Goal: Information Seeking & Learning: Find specific fact

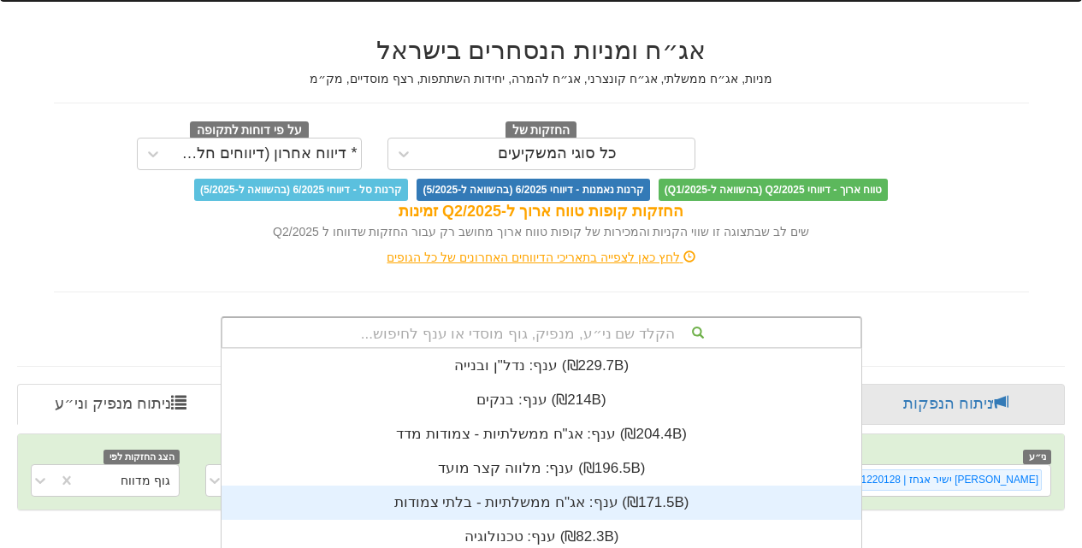
scroll to position [356, 0]
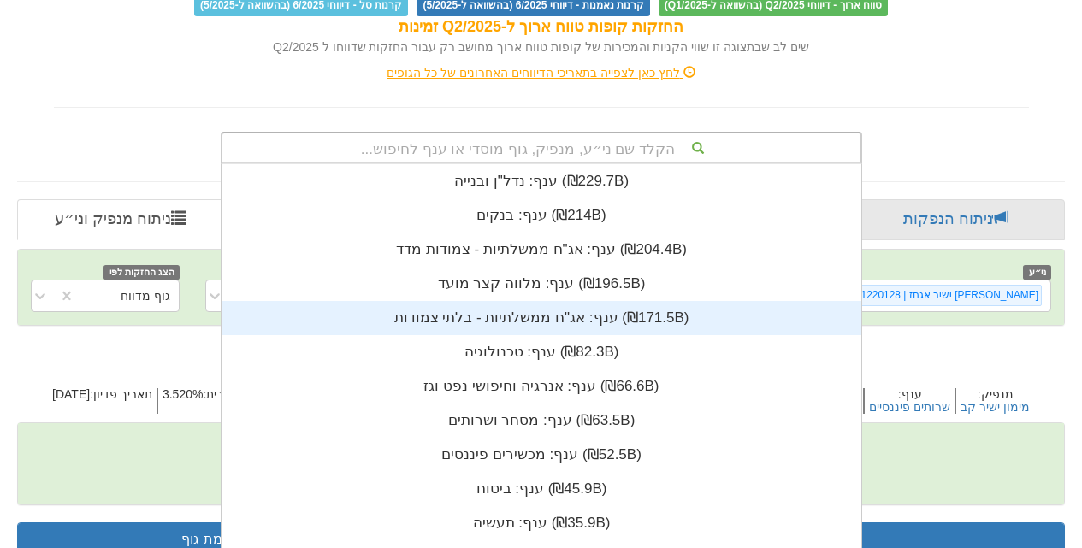
click at [614, 164] on div "הקלד שם ני״ע, מנפיק, גוף מוסדי או ענף לחיפוש... ענף: ‏נדל"ן ובנייה ‎(₪229.7B)‎ …" at bounding box center [542, 148] width 642 height 33
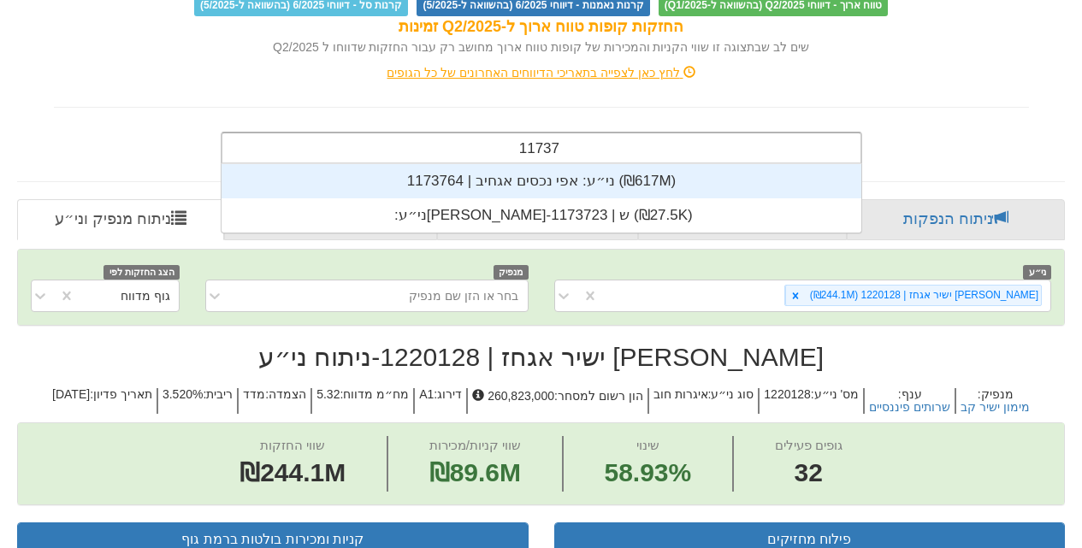
scroll to position [34, 0]
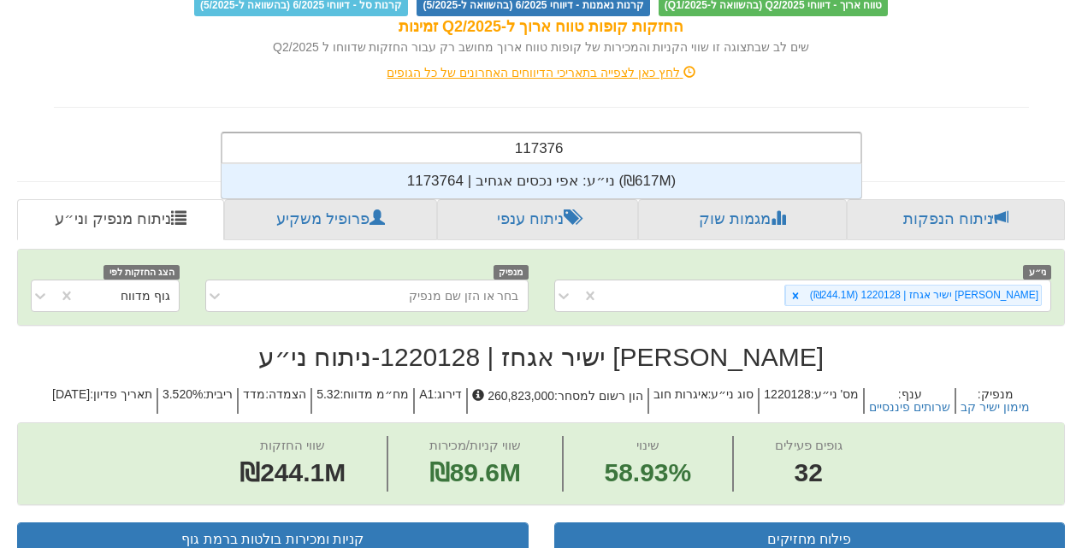
type input "1173764"
click at [576, 164] on div "ני״ע: ‏אפי נכסים אגחיב | 1173764 ‎(₪617M)‎" at bounding box center [542, 181] width 640 height 34
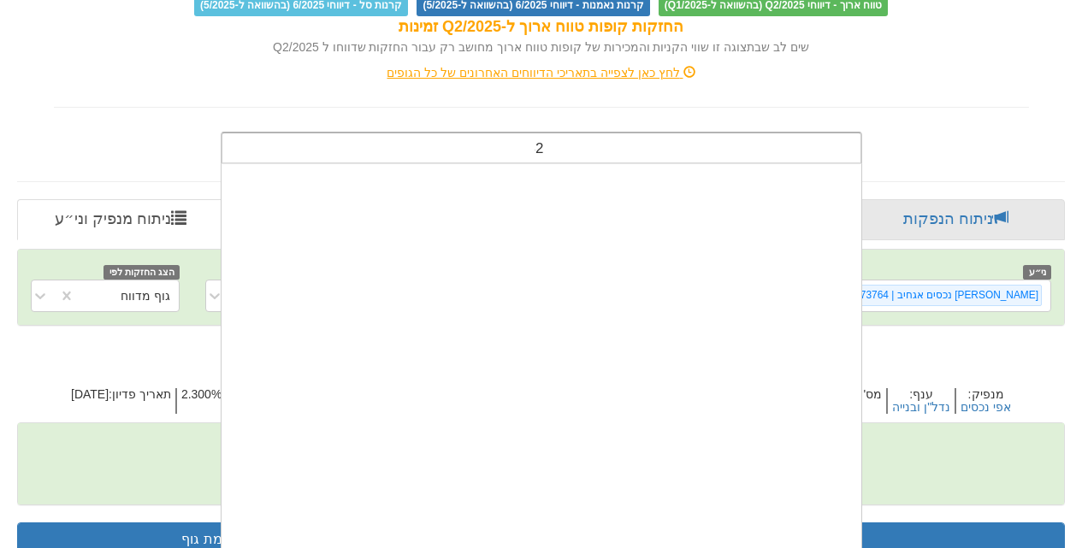
scroll to position [14, 0]
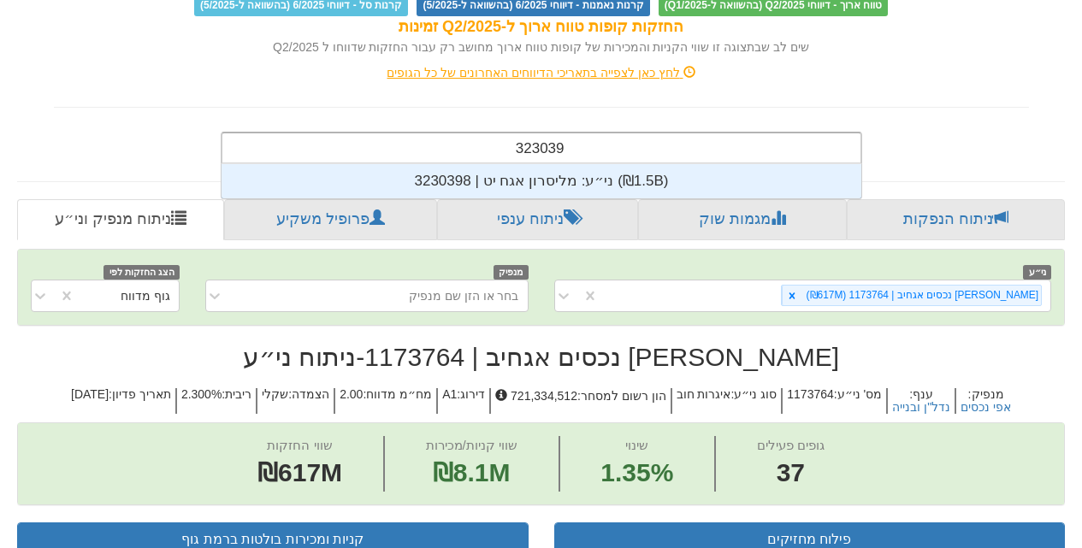
type input "3230398"
click at [579, 164] on div "ני״ע: ‏מליסרון אגח יט | 3230398 ‎(₪1.5B)‎" at bounding box center [542, 181] width 640 height 34
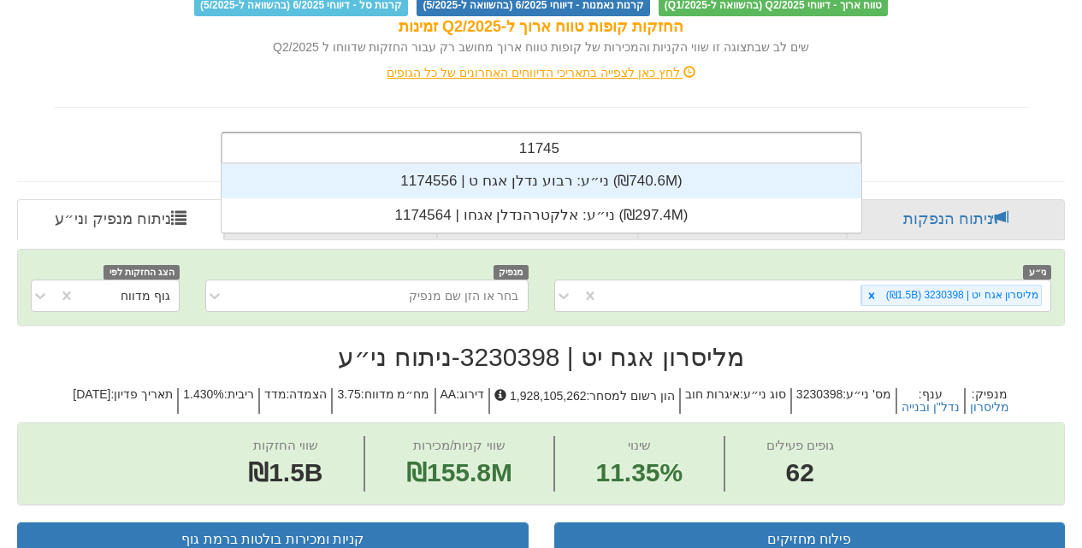
scroll to position [34, 0]
type input "1174556"
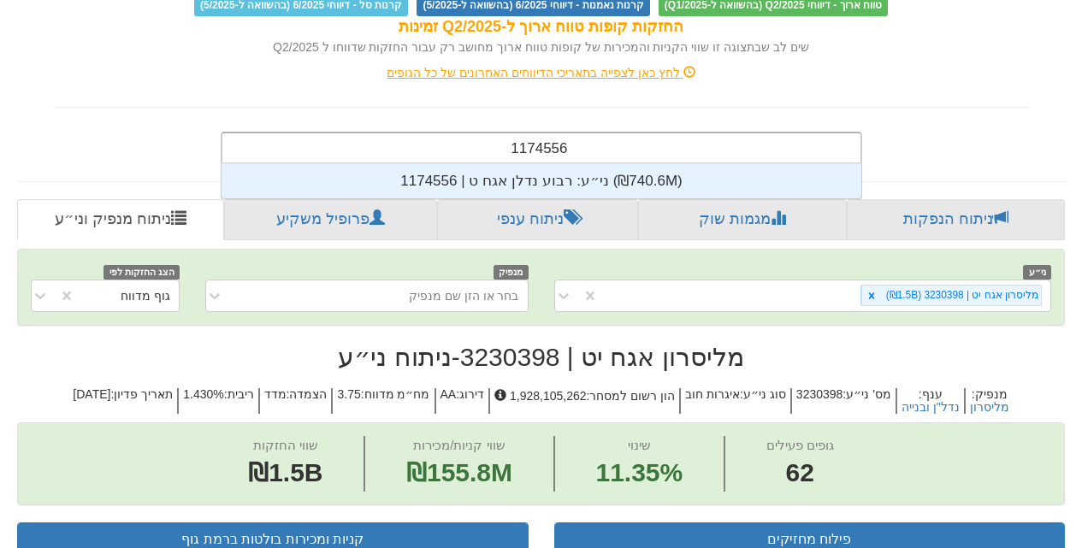
click at [608, 164] on div "ני״ע: ‏רבוע נדלן אגח ט | 1174556 ‎(₪740.6M)‎" at bounding box center [542, 181] width 640 height 34
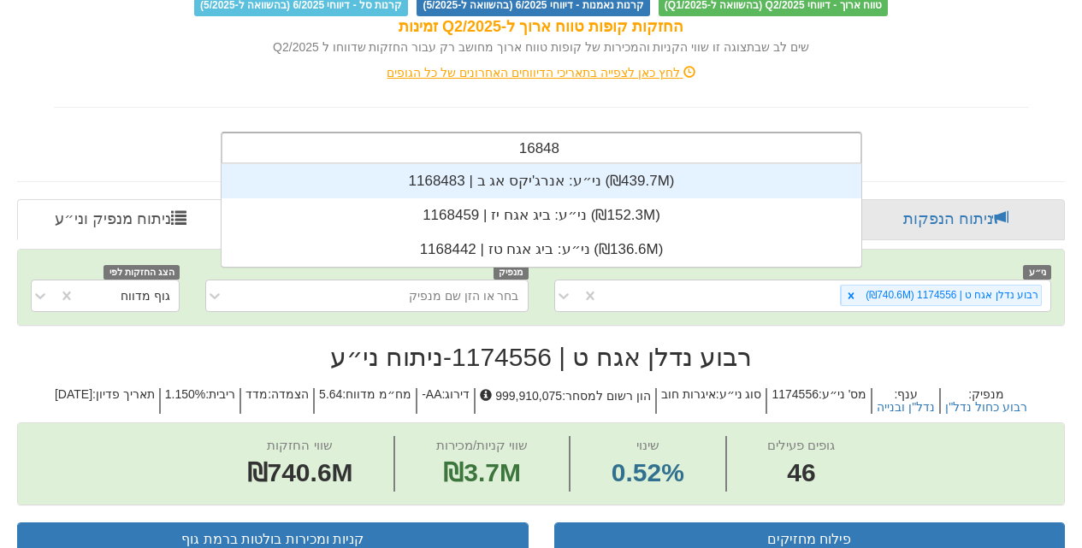
scroll to position [34, 0]
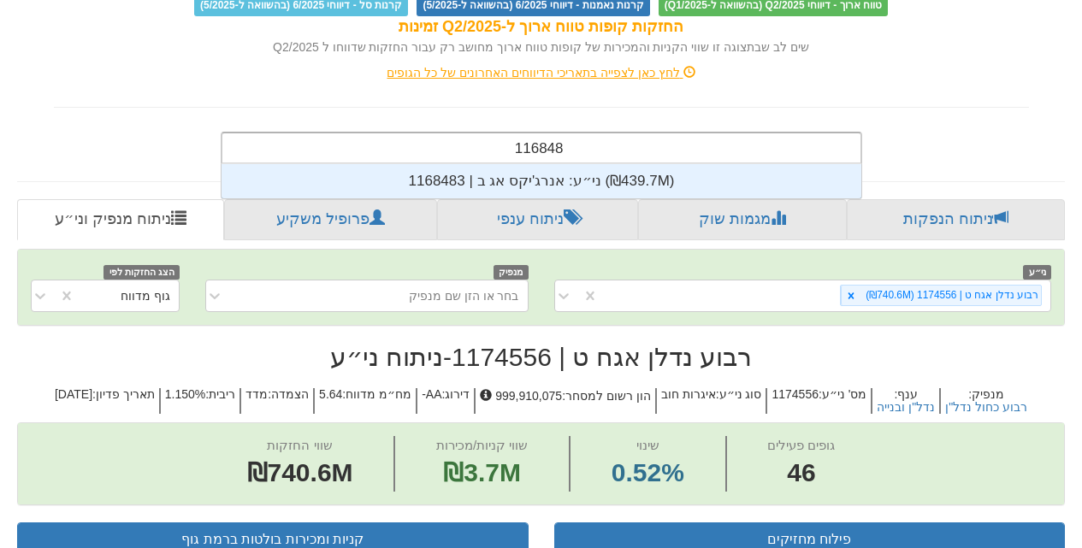
type input "1168483"
click at [573, 164] on div "ני״ע: ‏אנרג'יקס אג ב | 1168483 ‎(₪439.7M)‎" at bounding box center [542, 181] width 640 height 34
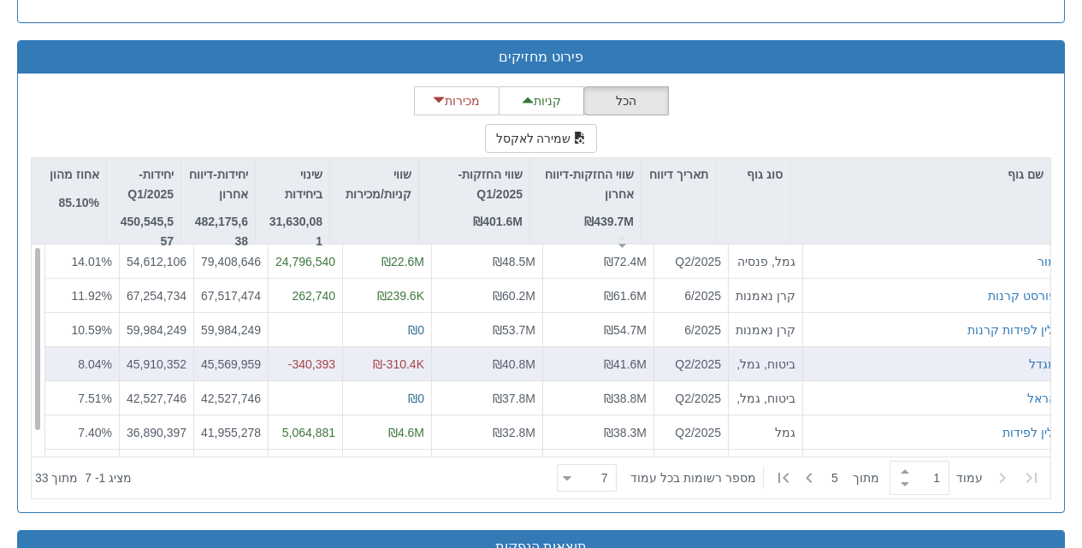
scroll to position [1725, 0]
